Goal: Task Accomplishment & Management: Use online tool/utility

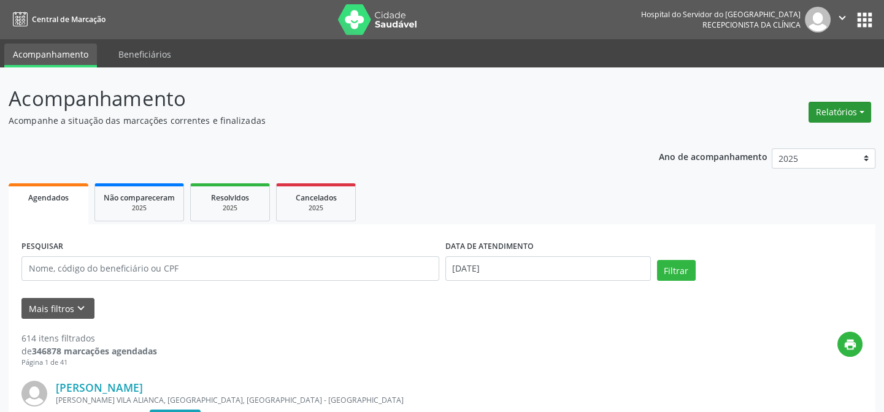
click at [840, 114] on button "Relatórios" at bounding box center [840, 112] width 63 height 21
click at [802, 141] on link "Agendamentos" at bounding box center [805, 137] width 132 height 17
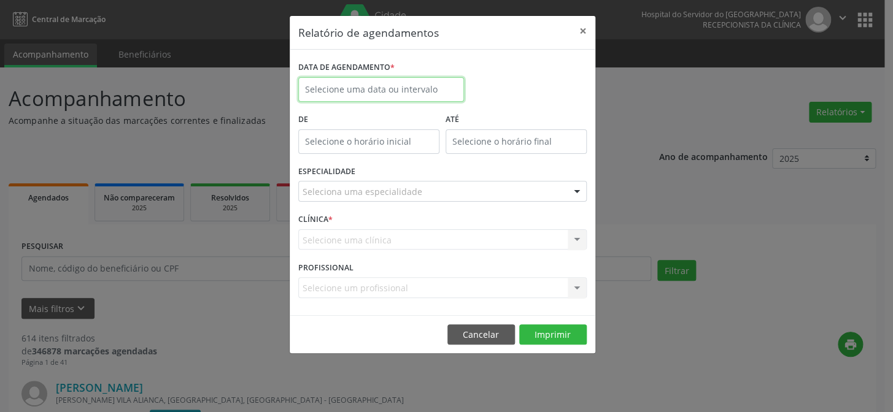
click at [336, 90] on input "text" at bounding box center [381, 89] width 166 height 25
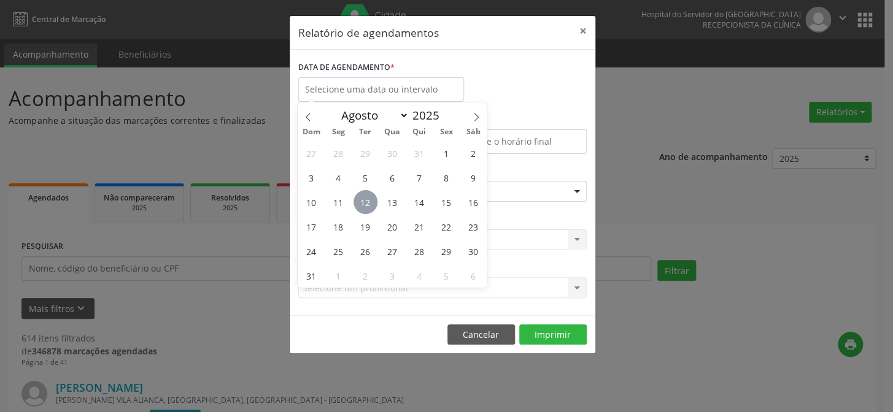
click at [365, 198] on span "12" at bounding box center [365, 202] width 24 height 24
type input "[DATE]"
click at [365, 198] on span "12" at bounding box center [365, 202] width 24 height 24
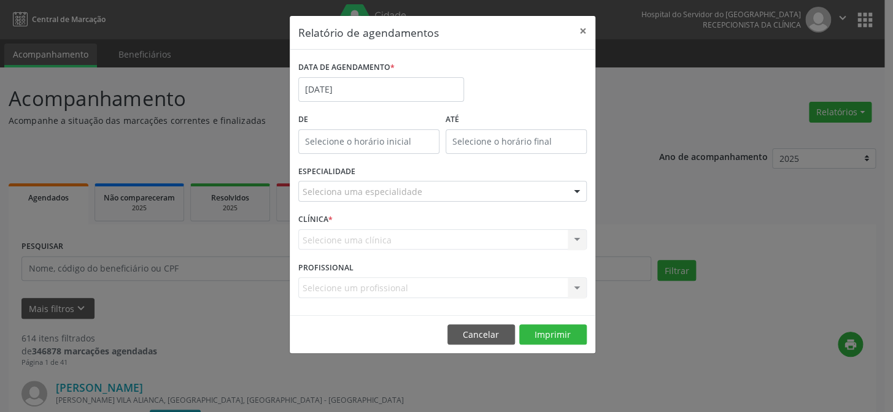
click at [353, 120] on label "De" at bounding box center [368, 119] width 141 height 19
click at [363, 138] on input "12:00" at bounding box center [368, 141] width 141 height 25
click at [385, 174] on span at bounding box center [386, 174] width 9 height 12
type input "11:00"
type input "11"
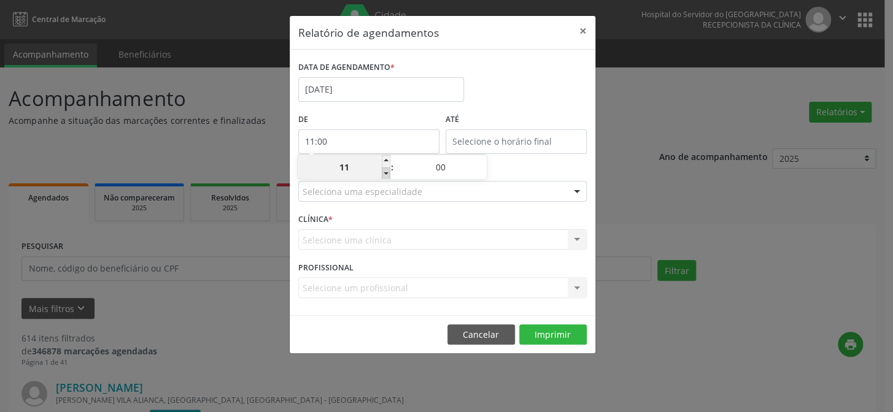
click at [385, 174] on span at bounding box center [386, 174] width 9 height 12
type input "10:00"
type input "10"
click at [385, 174] on span at bounding box center [386, 174] width 9 height 12
type input "09:00"
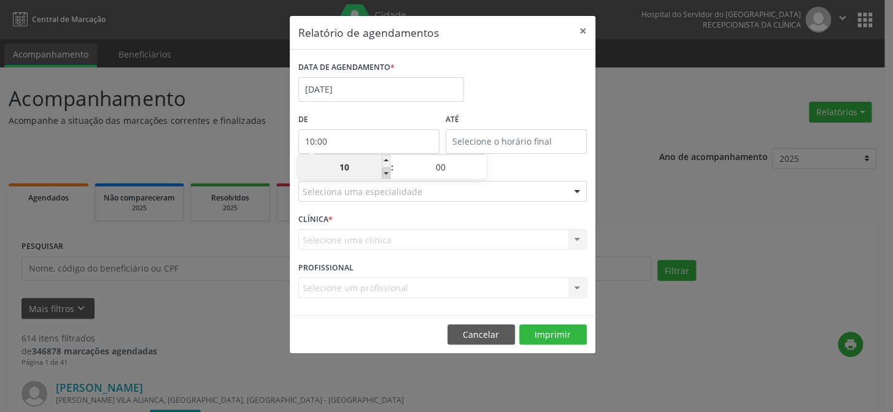
type input "09"
click at [385, 174] on span at bounding box center [386, 174] width 9 height 12
type input "08:00"
type input "08"
click at [385, 174] on span at bounding box center [386, 174] width 9 height 12
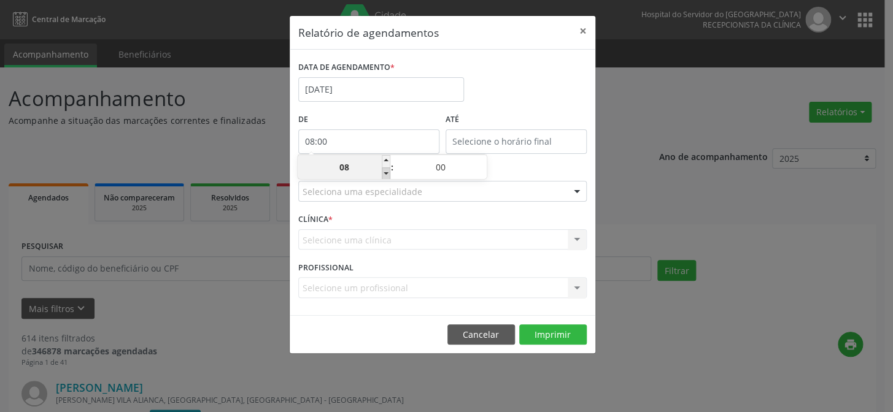
type input "07:00"
type input "07"
click at [507, 149] on input "12:00" at bounding box center [516, 141] width 141 height 25
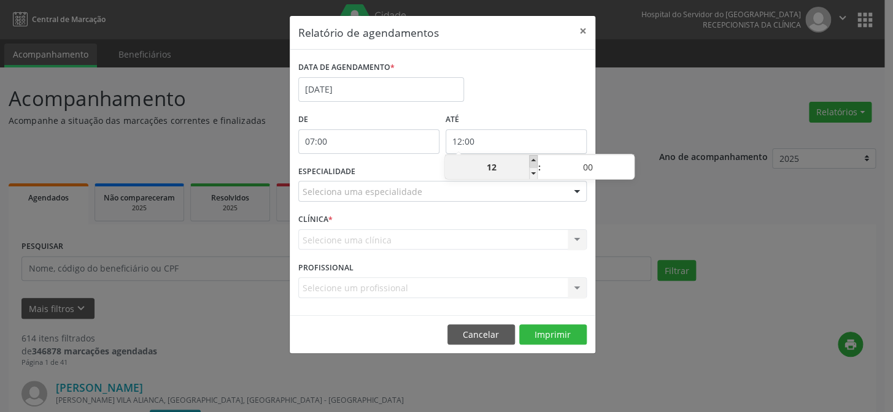
click at [529, 160] on span at bounding box center [533, 161] width 9 height 12
type input "13:00"
type input "13"
click at [529, 160] on span at bounding box center [533, 161] width 9 height 12
type input "14:00"
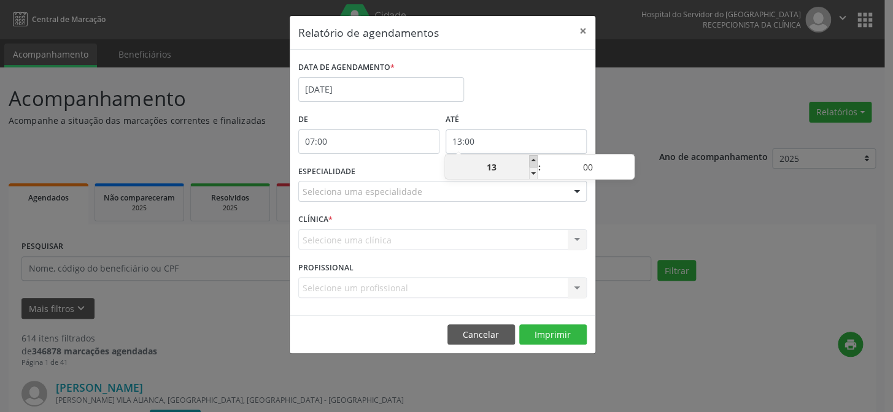
type input "14"
click at [529, 160] on span at bounding box center [533, 161] width 9 height 12
type input "15:00"
type input "15"
click at [529, 160] on span at bounding box center [533, 161] width 9 height 12
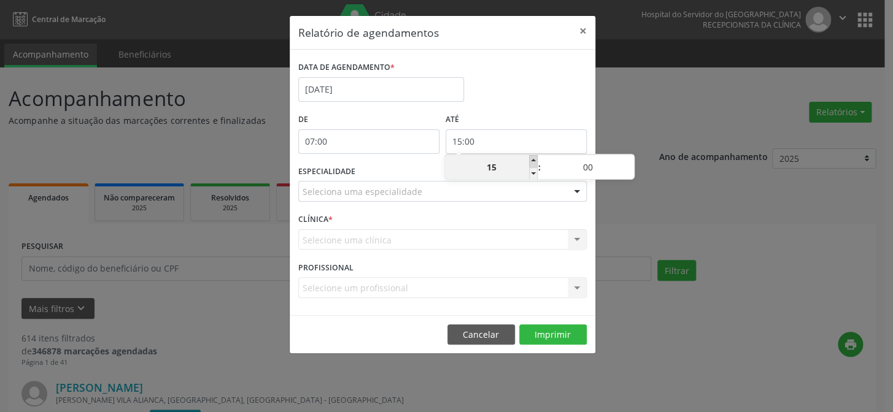
type input "16:00"
type input "16"
click at [529, 160] on span at bounding box center [533, 161] width 9 height 12
type input "17:00"
type input "17"
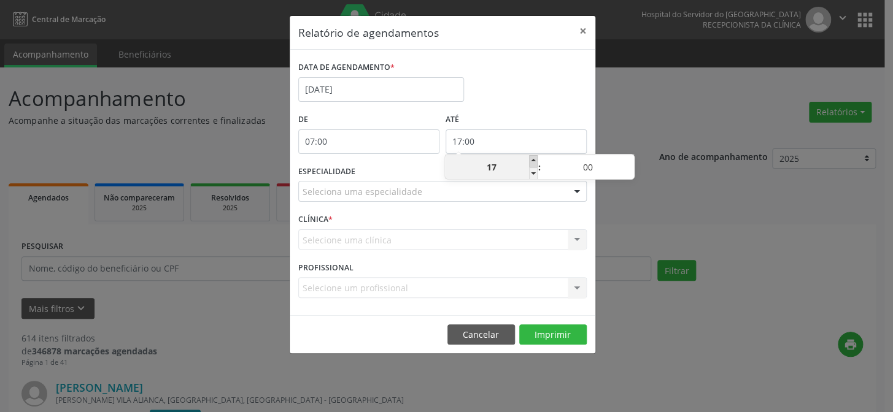
click at [529, 160] on span at bounding box center [533, 161] width 9 height 12
type input "18:00"
type input "18"
click at [529, 160] on span at bounding box center [533, 161] width 9 height 12
type input "19:00"
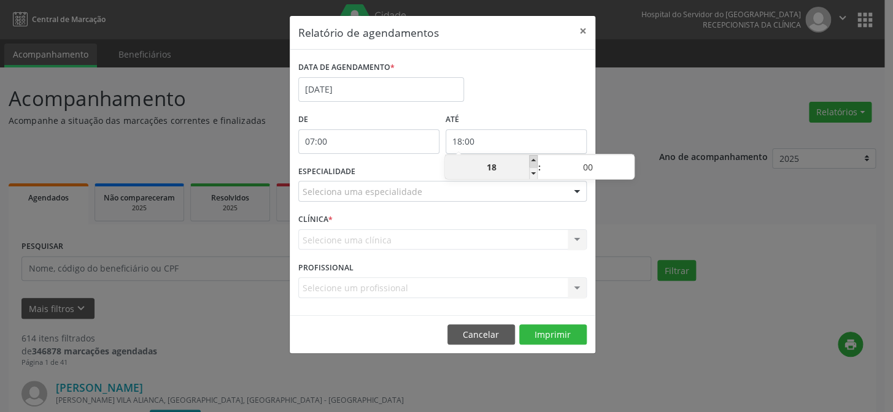
type input "19"
click at [529, 160] on span at bounding box center [533, 161] width 9 height 12
type input "20:00"
type input "20"
click at [529, 160] on span at bounding box center [533, 161] width 9 height 12
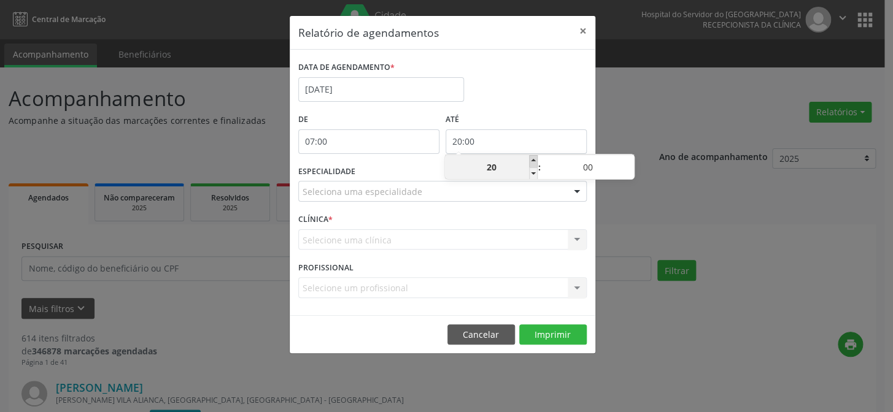
type input "21:00"
type input "21"
click at [529, 160] on span at bounding box center [533, 161] width 9 height 12
type input "22:00"
type input "22"
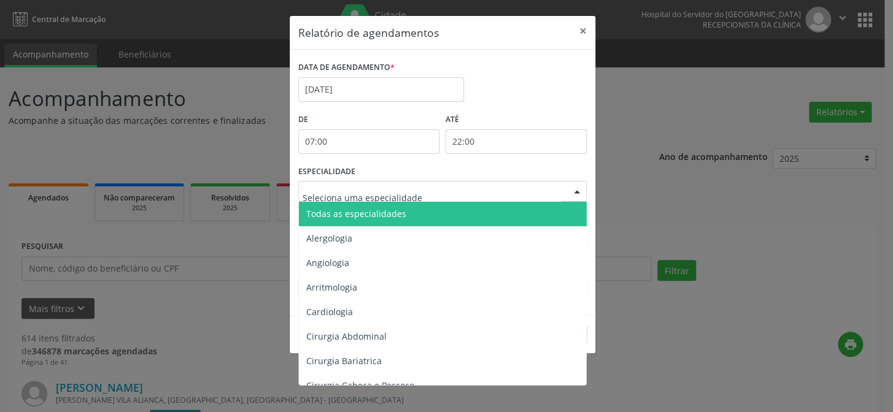
click at [579, 196] on div at bounding box center [577, 192] width 18 height 21
click at [555, 206] on span "Todas as especialidades" at bounding box center [443, 214] width 289 height 25
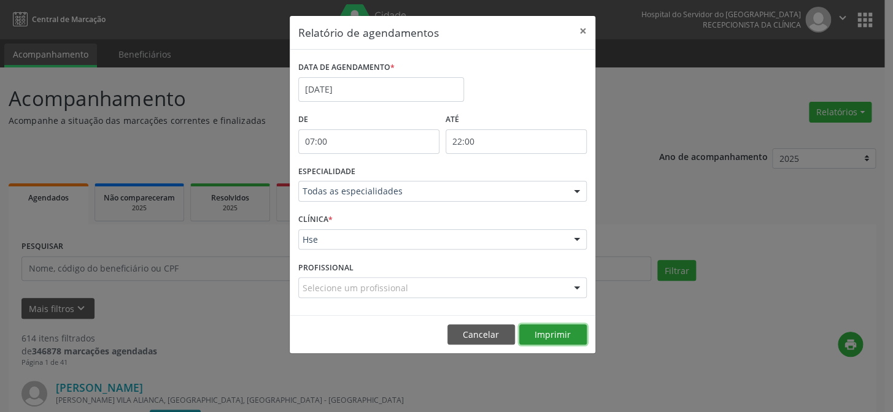
click at [567, 330] on button "Imprimir" at bounding box center [553, 335] width 68 height 21
